Goal: Find specific page/section: Find specific page/section

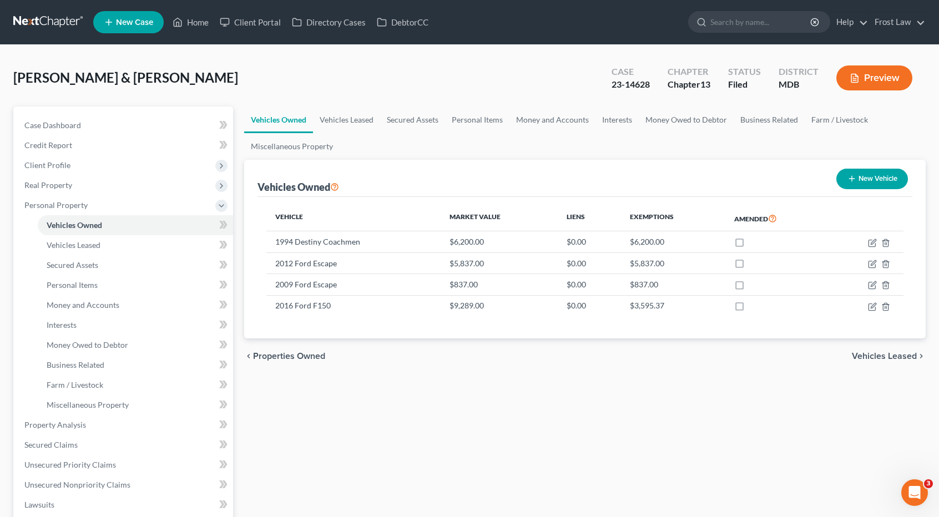
click at [59, 23] on link at bounding box center [48, 22] width 71 height 20
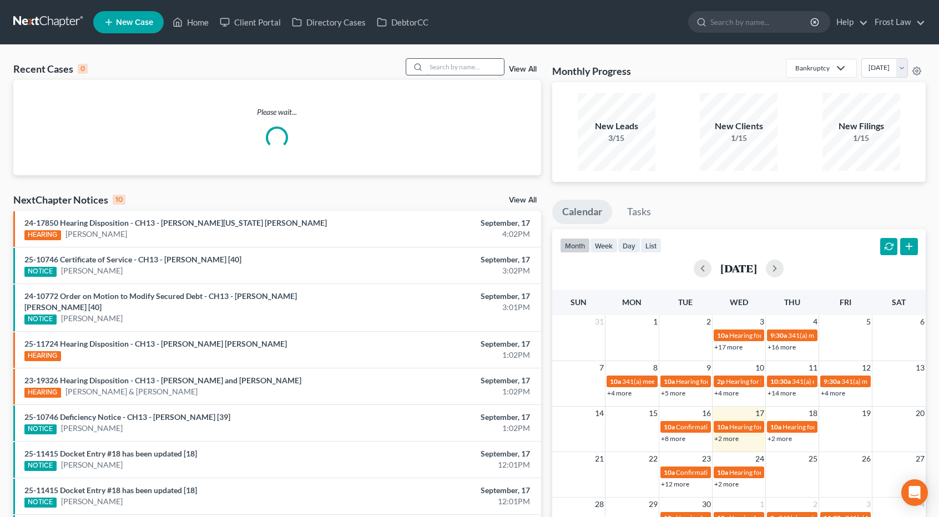
click at [437, 68] on input "search" at bounding box center [465, 67] width 78 height 16
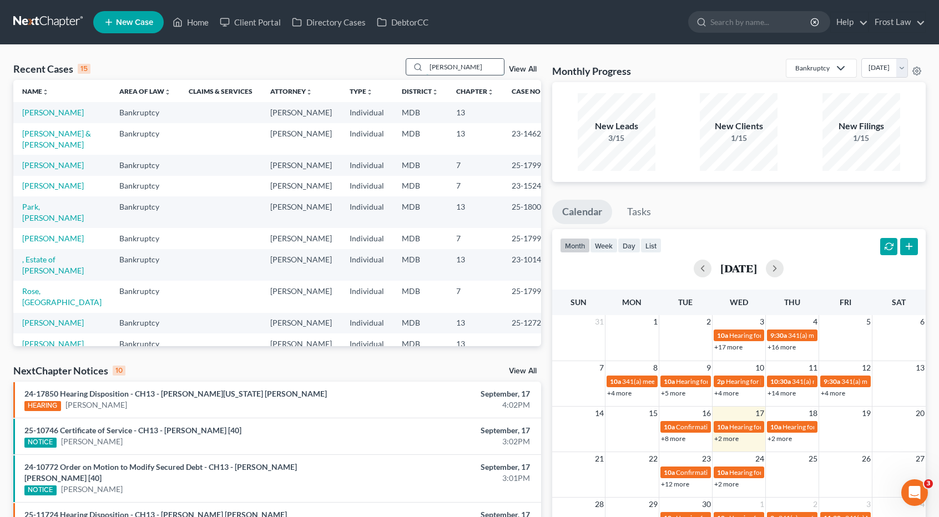
type input "[PERSON_NAME]"
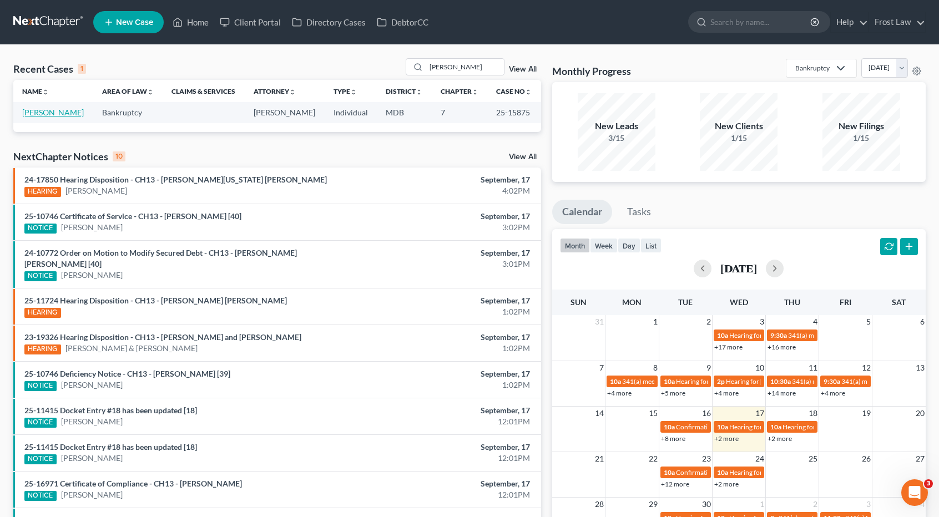
click at [75, 115] on link "[PERSON_NAME]" at bounding box center [53, 112] width 62 height 9
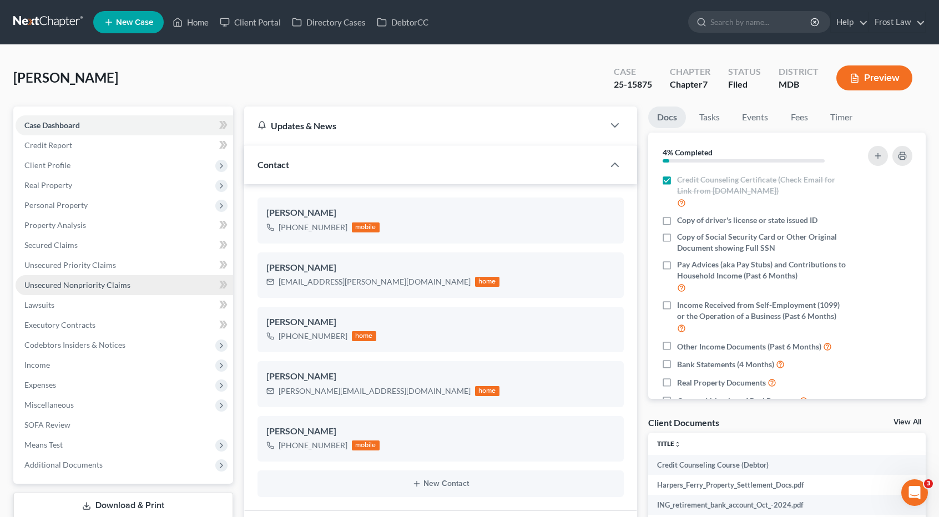
click at [83, 280] on span "Unsecured Nonpriority Claims" at bounding box center [77, 284] width 106 height 9
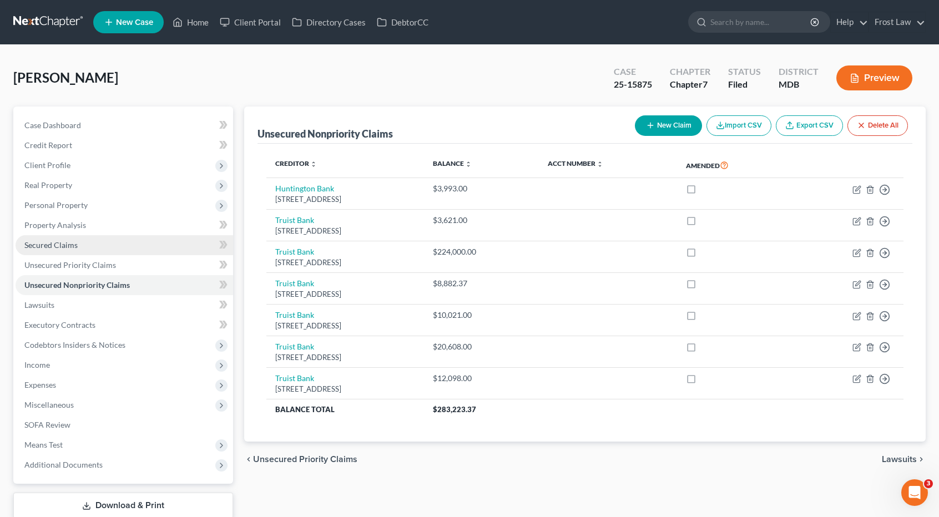
click at [77, 244] on link "Secured Claims" at bounding box center [124, 245] width 217 height 20
